Goal: Task Accomplishment & Management: Use online tool/utility

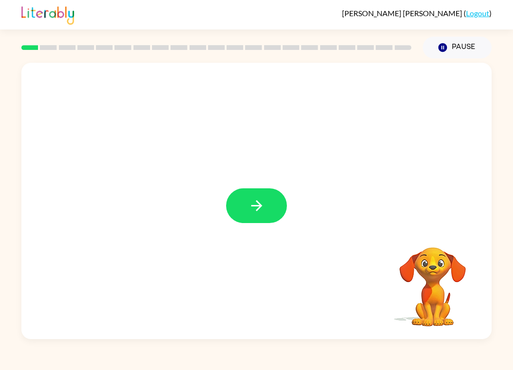
click at [253, 234] on div at bounding box center [256, 201] width 470 height 276
click at [256, 203] on icon "button" at bounding box center [257, 205] width 17 height 17
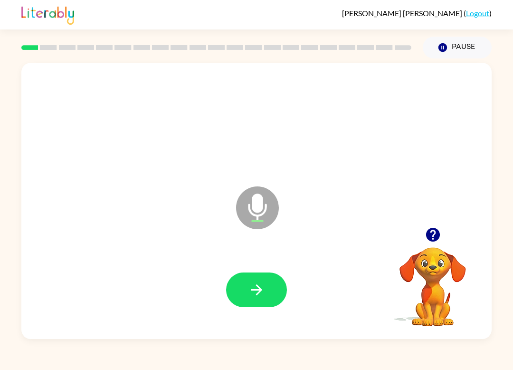
click at [247, 306] on button "button" at bounding box center [256, 289] width 61 height 35
click at [243, 306] on button "button" at bounding box center [256, 289] width 61 height 35
click at [244, 307] on button "button" at bounding box center [256, 289] width 61 height 35
click at [254, 301] on button "button" at bounding box center [256, 289] width 61 height 35
click at [254, 283] on icon "button" at bounding box center [257, 289] width 17 height 17
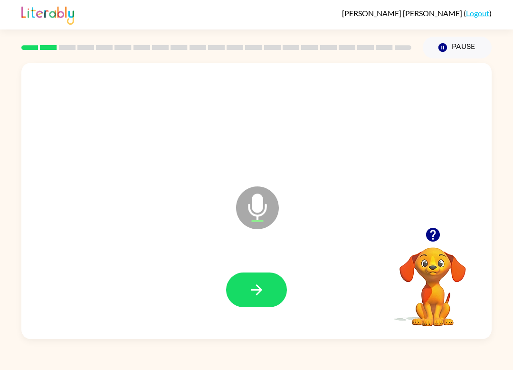
click at [408, 232] on div at bounding box center [432, 234] width 95 height 24
click at [441, 242] on icon "button" at bounding box center [433, 234] width 17 height 17
click at [257, 302] on button "button" at bounding box center [256, 289] width 61 height 35
click at [237, 304] on button "button" at bounding box center [256, 289] width 61 height 35
click at [246, 300] on button "button" at bounding box center [256, 289] width 61 height 35
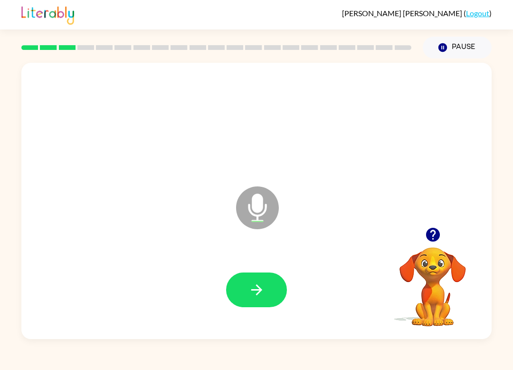
click at [250, 298] on icon "button" at bounding box center [257, 289] width 17 height 17
click at [260, 278] on button "button" at bounding box center [256, 289] width 61 height 35
click at [240, 314] on div at bounding box center [256, 289] width 451 height 79
click at [245, 301] on button "button" at bounding box center [256, 289] width 61 height 35
click at [253, 298] on icon "button" at bounding box center [257, 289] width 17 height 17
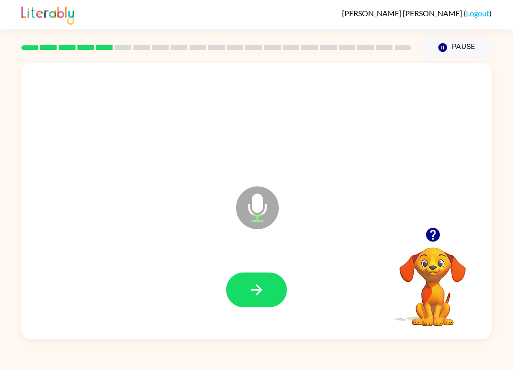
click at [258, 281] on button "button" at bounding box center [256, 289] width 61 height 35
click at [239, 296] on button "button" at bounding box center [256, 289] width 61 height 35
click at [260, 297] on icon "button" at bounding box center [257, 289] width 17 height 17
click at [254, 300] on button "button" at bounding box center [256, 289] width 61 height 35
click at [250, 297] on icon "button" at bounding box center [257, 289] width 17 height 17
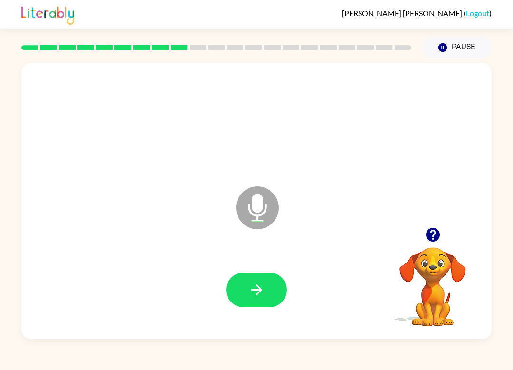
click at [240, 297] on button "button" at bounding box center [256, 289] width 61 height 35
click at [266, 290] on button "button" at bounding box center [256, 289] width 61 height 35
click at [255, 304] on button "button" at bounding box center [256, 289] width 61 height 35
click at [249, 298] on icon "button" at bounding box center [257, 289] width 17 height 17
click at [238, 284] on button "button" at bounding box center [256, 289] width 61 height 35
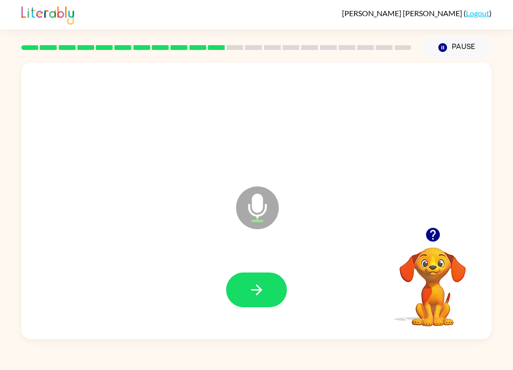
click at [253, 306] on button "button" at bounding box center [256, 289] width 61 height 35
click at [240, 302] on button "button" at bounding box center [256, 289] width 61 height 35
click at [234, 296] on button "button" at bounding box center [256, 289] width 61 height 35
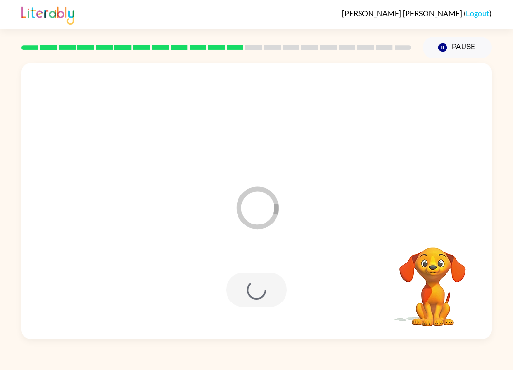
click at [248, 292] on div at bounding box center [256, 289] width 61 height 35
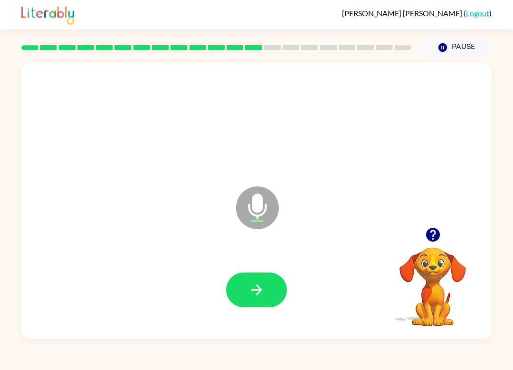
click at [244, 297] on button "button" at bounding box center [256, 289] width 61 height 35
click at [248, 292] on button "button" at bounding box center [256, 289] width 61 height 35
click at [250, 293] on icon "button" at bounding box center [257, 289] width 17 height 17
click at [253, 288] on icon "button" at bounding box center [257, 289] width 17 height 17
click at [258, 307] on button "button" at bounding box center [256, 289] width 61 height 35
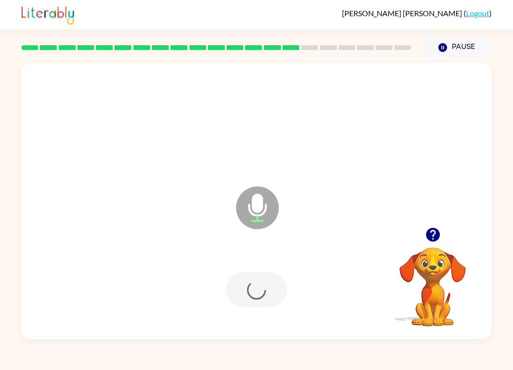
click at [262, 311] on div at bounding box center [256, 289] width 451 height 79
click at [254, 314] on div at bounding box center [256, 289] width 451 height 79
click at [248, 283] on button "button" at bounding box center [256, 289] width 61 height 35
click at [246, 295] on button "button" at bounding box center [256, 289] width 61 height 35
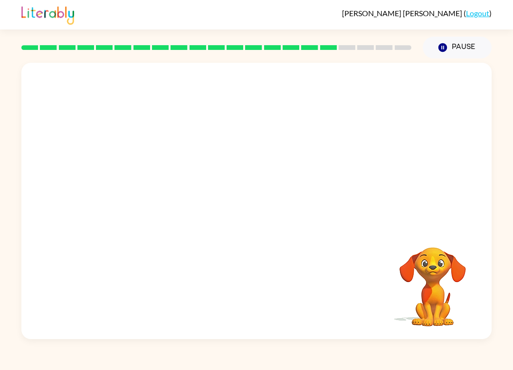
click at [506, 255] on div "Your browser must support playing .mp4 files to use Literably. Please try using…" at bounding box center [256, 198] width 513 height 280
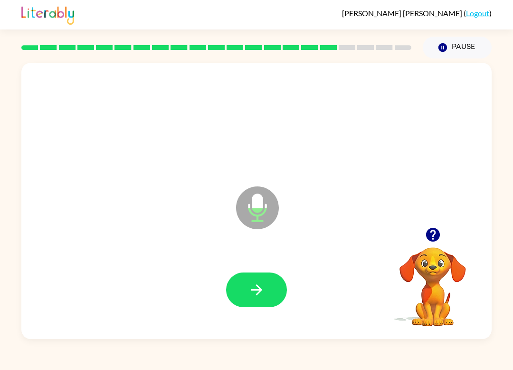
click at [254, 301] on button "button" at bounding box center [256, 289] width 61 height 35
click at [247, 294] on button "button" at bounding box center [256, 289] width 61 height 35
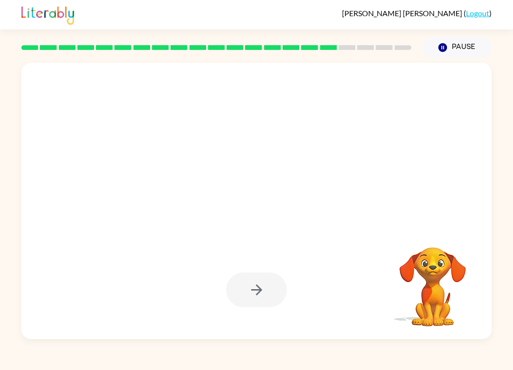
click at [250, 303] on div at bounding box center [256, 289] width 61 height 35
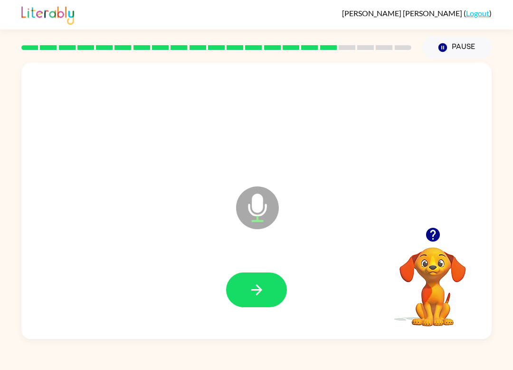
click at [256, 316] on div at bounding box center [256, 289] width 451 height 79
click at [250, 286] on icon "button" at bounding box center [257, 289] width 17 height 17
click at [248, 307] on button "button" at bounding box center [256, 289] width 61 height 35
click at [243, 296] on button "button" at bounding box center [256, 289] width 61 height 35
click at [246, 291] on button "button" at bounding box center [256, 289] width 61 height 35
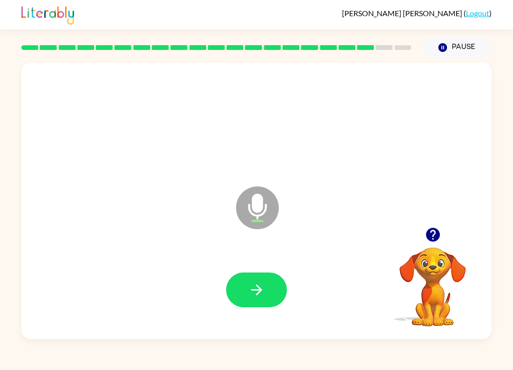
click at [248, 281] on button "button" at bounding box center [256, 289] width 61 height 35
click at [250, 294] on icon "button" at bounding box center [257, 289] width 17 height 17
click at [278, 289] on button "button" at bounding box center [256, 289] width 61 height 35
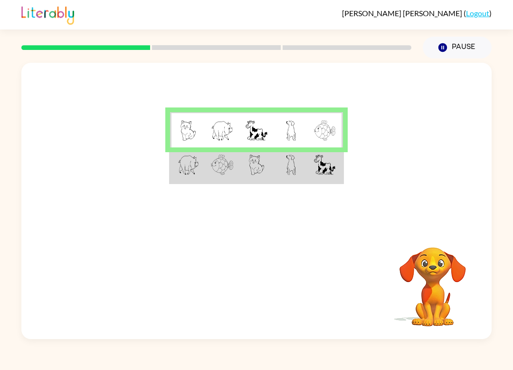
click at [196, 177] on td at bounding box center [187, 165] width 35 height 36
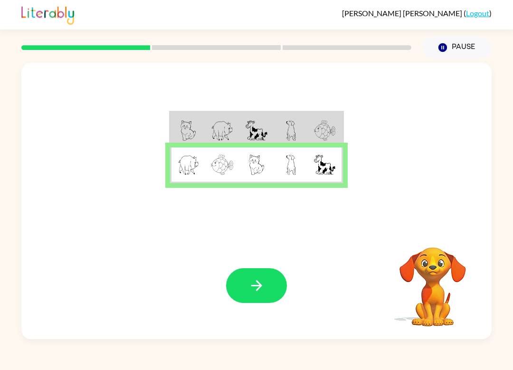
click at [250, 297] on button "button" at bounding box center [256, 285] width 61 height 35
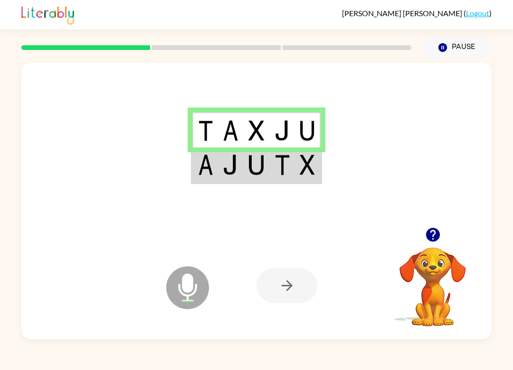
click at [261, 282] on div at bounding box center [287, 285] width 61 height 35
click at [276, 287] on div at bounding box center [287, 285] width 61 height 35
click at [208, 49] on rect at bounding box center [216, 47] width 129 height 5
click at [180, 48] on rect at bounding box center [216, 47] width 129 height 5
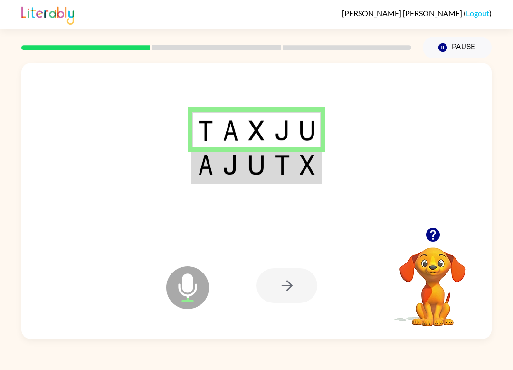
click at [176, 40] on div at bounding box center [217, 47] width 402 height 33
click at [186, 40] on div at bounding box center [217, 47] width 402 height 33
click at [173, 58] on div at bounding box center [217, 47] width 402 height 33
click at [216, 182] on td at bounding box center [205, 165] width 26 height 36
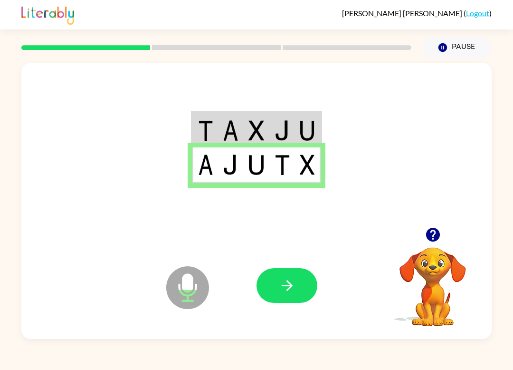
click at [285, 281] on icon "button" at bounding box center [287, 285] width 17 height 17
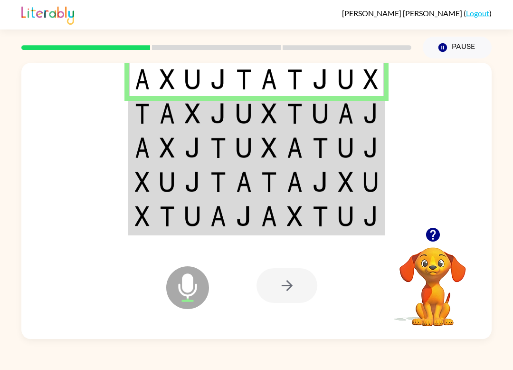
click at [199, 113] on img at bounding box center [193, 113] width 16 height 20
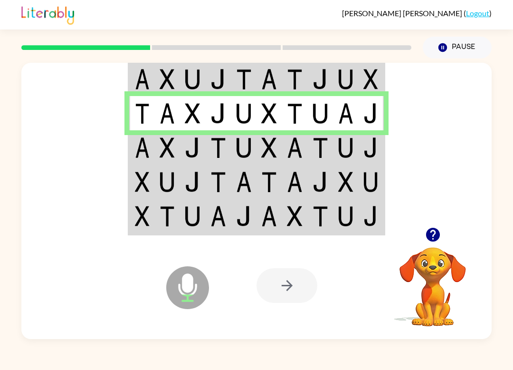
click at [144, 164] on td at bounding box center [142, 147] width 26 height 34
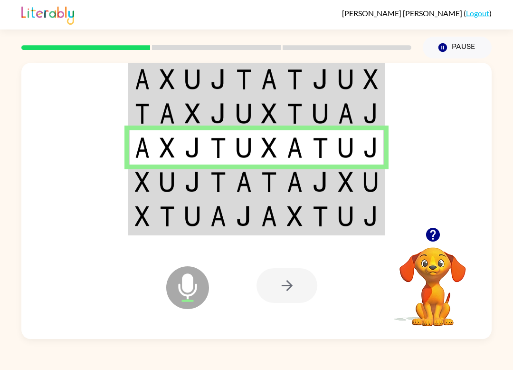
click at [144, 178] on img at bounding box center [142, 182] width 15 height 20
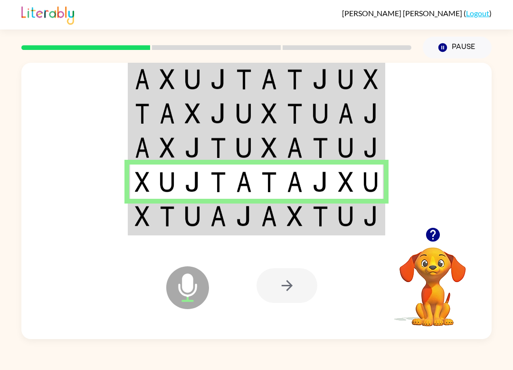
click at [135, 220] on img at bounding box center [142, 216] width 15 height 20
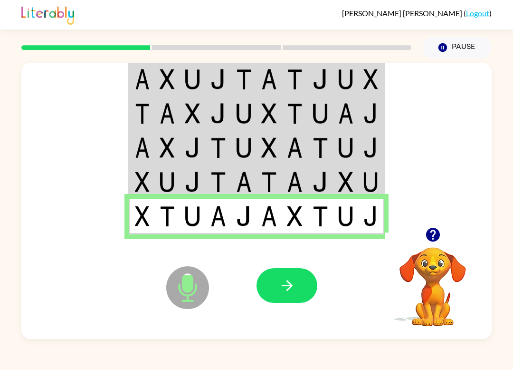
click at [284, 296] on button "button" at bounding box center [287, 285] width 61 height 35
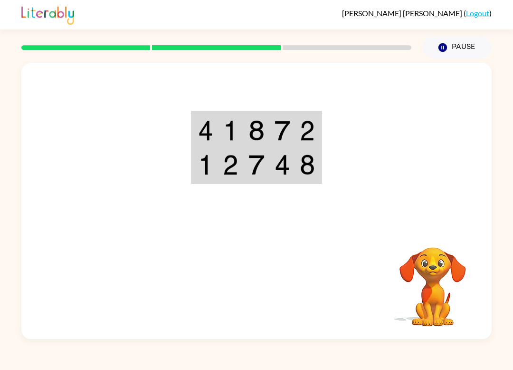
click at [501, 184] on div "Your browser must support playing .mp4 files to use Literably. Please try using…" at bounding box center [256, 198] width 513 height 280
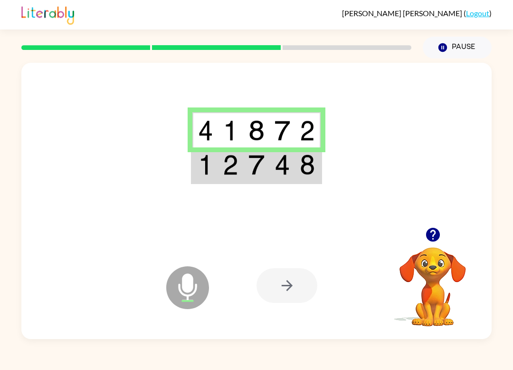
click at [204, 174] on img at bounding box center [205, 164] width 15 height 20
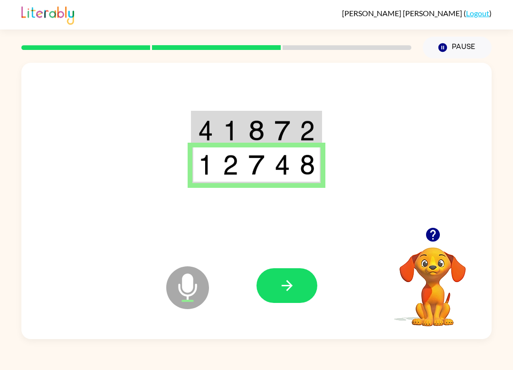
click at [287, 295] on button "button" at bounding box center [287, 285] width 61 height 35
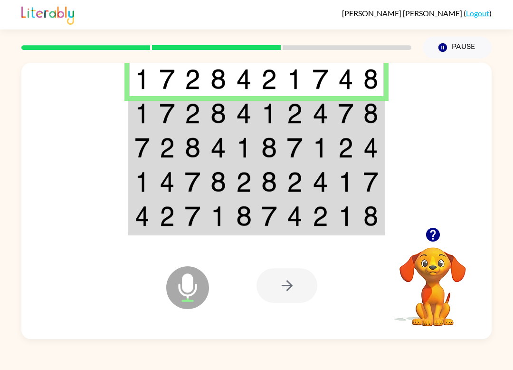
click at [147, 115] on img at bounding box center [142, 113] width 15 height 20
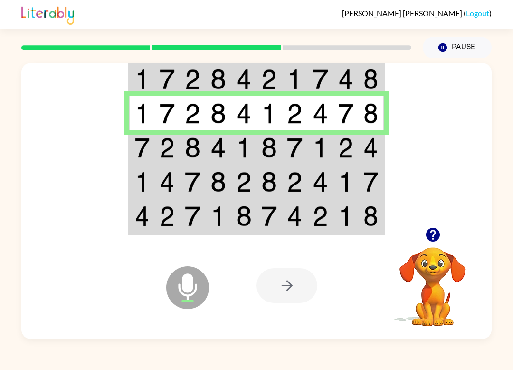
click at [146, 158] on td at bounding box center [142, 147] width 26 height 34
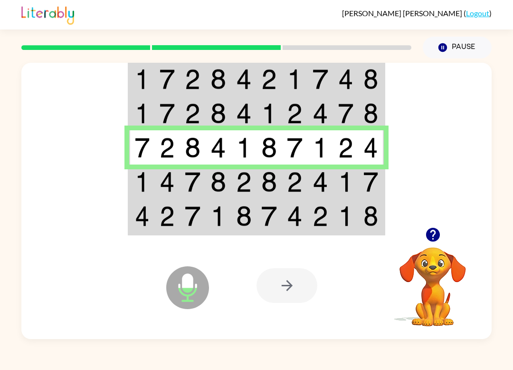
click at [144, 194] on td at bounding box center [142, 181] width 26 height 34
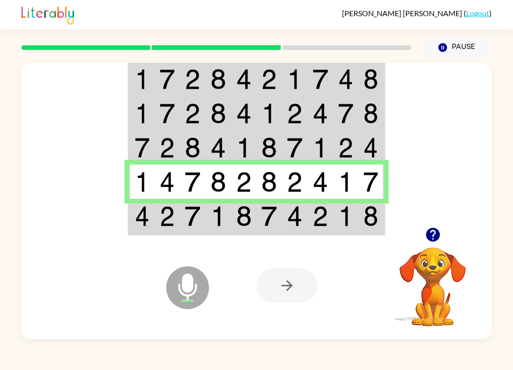
click at [154, 212] on td at bounding box center [142, 217] width 26 height 36
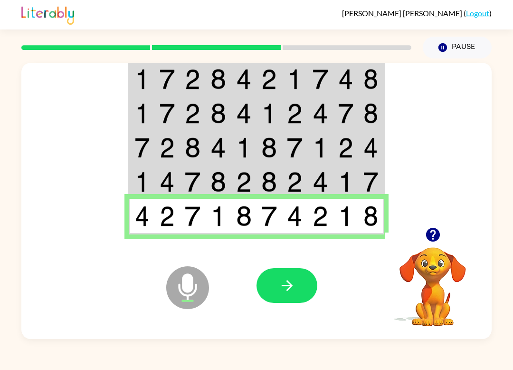
click at [286, 289] on icon "button" at bounding box center [287, 285] width 17 height 17
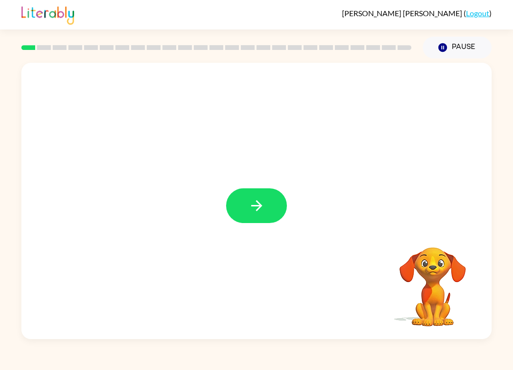
click at [232, 209] on button "button" at bounding box center [256, 205] width 61 height 35
click at [34, 367] on div "Vivian Bender ( Logout ) Pause Pause Your browser must support playing .mp4 fil…" at bounding box center [256, 185] width 513 height 370
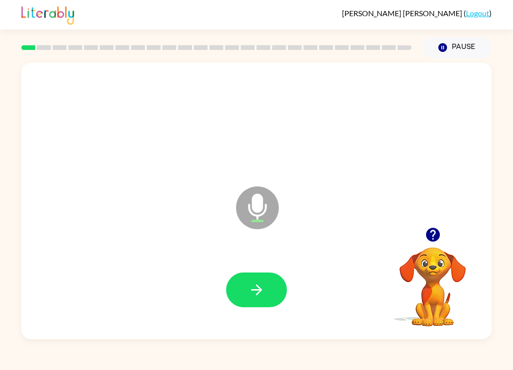
click at [248, 305] on button "button" at bounding box center [256, 289] width 61 height 35
click at [266, 295] on button "button" at bounding box center [256, 289] width 61 height 35
click at [250, 298] on button "button" at bounding box center [256, 289] width 61 height 35
click at [250, 301] on button "button" at bounding box center [256, 289] width 61 height 35
click at [247, 315] on div at bounding box center [256, 289] width 451 height 79
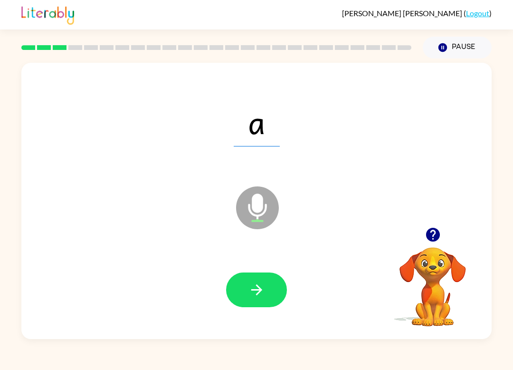
click at [250, 306] on button "button" at bounding box center [256, 289] width 61 height 35
click at [273, 289] on button "button" at bounding box center [256, 289] width 61 height 35
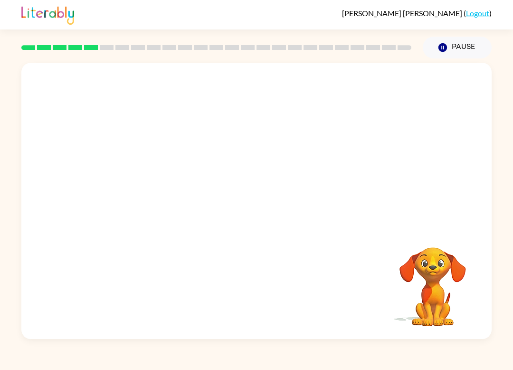
click at [512, 145] on div "Your browser must support playing .mp4 files to use Literably. Please try using…" at bounding box center [256, 198] width 513 height 280
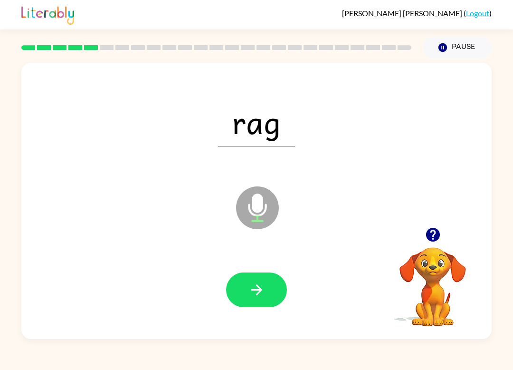
click at [268, 301] on button "button" at bounding box center [256, 289] width 61 height 35
click at [271, 288] on button "button" at bounding box center [256, 289] width 61 height 35
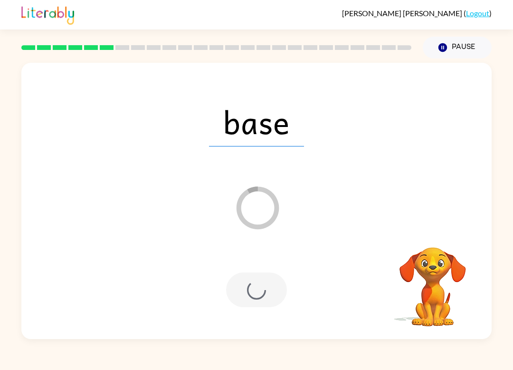
click at [512, 172] on div "base Loader Your response is being sent to our graders Your browser must suppor…" at bounding box center [256, 198] width 513 height 280
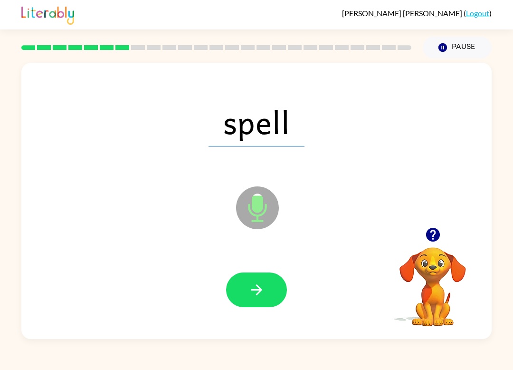
click at [268, 297] on button "button" at bounding box center [256, 289] width 61 height 35
click at [255, 318] on div at bounding box center [256, 289] width 451 height 79
click at [253, 275] on button "button" at bounding box center [256, 289] width 61 height 35
click at [253, 282] on icon "button" at bounding box center [257, 289] width 17 height 17
click at [250, 295] on icon "button" at bounding box center [257, 289] width 17 height 17
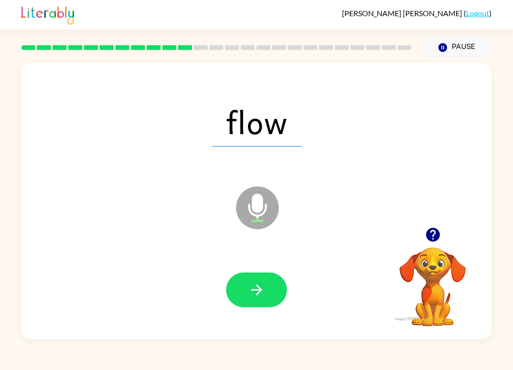
click at [261, 293] on icon "button" at bounding box center [257, 289] width 17 height 17
click at [243, 285] on button "button" at bounding box center [256, 289] width 61 height 35
click at [267, 293] on button "button" at bounding box center [256, 289] width 61 height 35
click at [247, 295] on button "button" at bounding box center [256, 289] width 61 height 35
click at [249, 305] on button "button" at bounding box center [256, 289] width 61 height 35
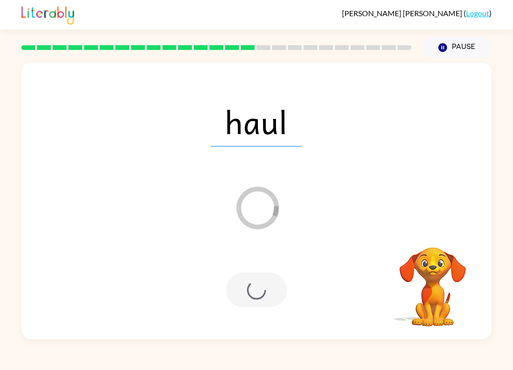
click at [239, 300] on div at bounding box center [256, 289] width 61 height 35
click at [509, 191] on div "haul Loader Your response is being sent to our graders Your browser must suppor…" at bounding box center [256, 198] width 513 height 280
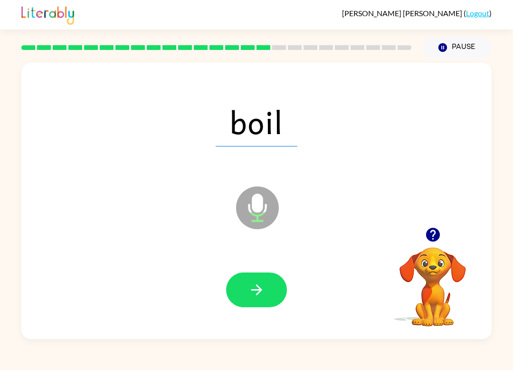
click at [240, 314] on div at bounding box center [256, 289] width 451 height 79
click at [259, 289] on icon "button" at bounding box center [257, 289] width 17 height 17
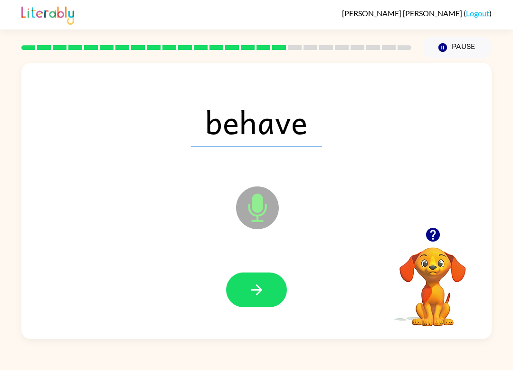
click at [241, 285] on button "button" at bounding box center [256, 289] width 61 height 35
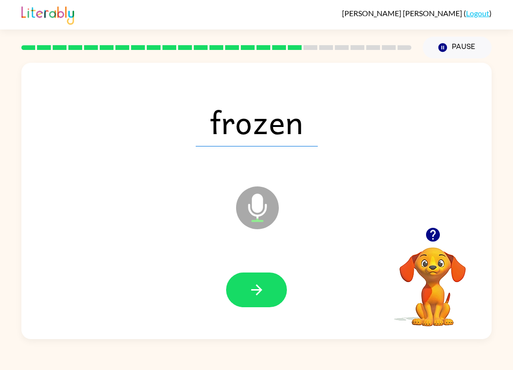
click at [236, 297] on button "button" at bounding box center [256, 289] width 61 height 35
click at [253, 280] on button "button" at bounding box center [256, 289] width 61 height 35
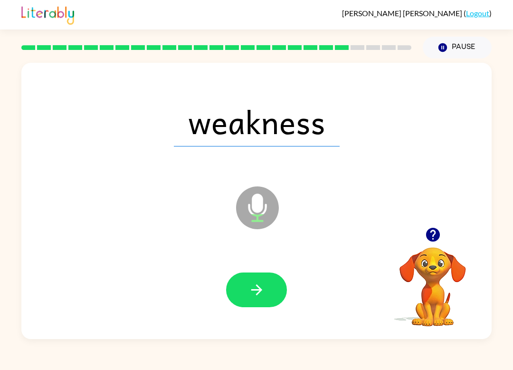
click at [237, 285] on button "button" at bounding box center [256, 289] width 61 height 35
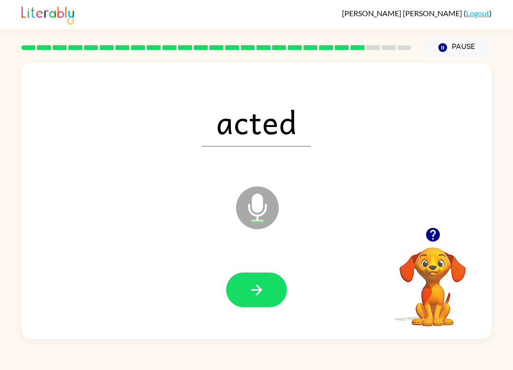
click at [259, 286] on icon "button" at bounding box center [257, 289] width 17 height 17
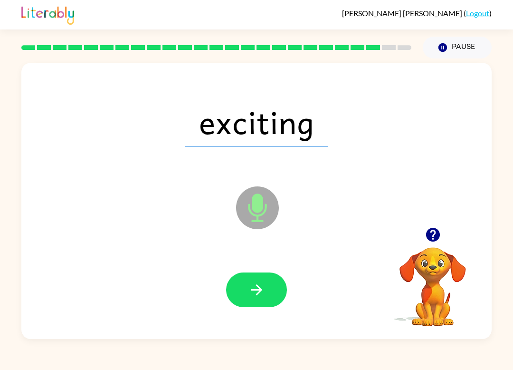
click at [250, 276] on button "button" at bounding box center [256, 289] width 61 height 35
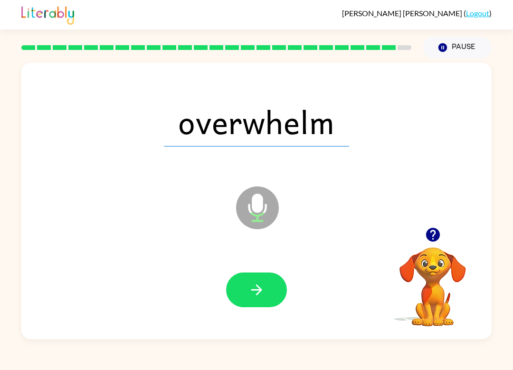
click at [246, 302] on button "button" at bounding box center [256, 289] width 61 height 35
